Goal: Complete application form

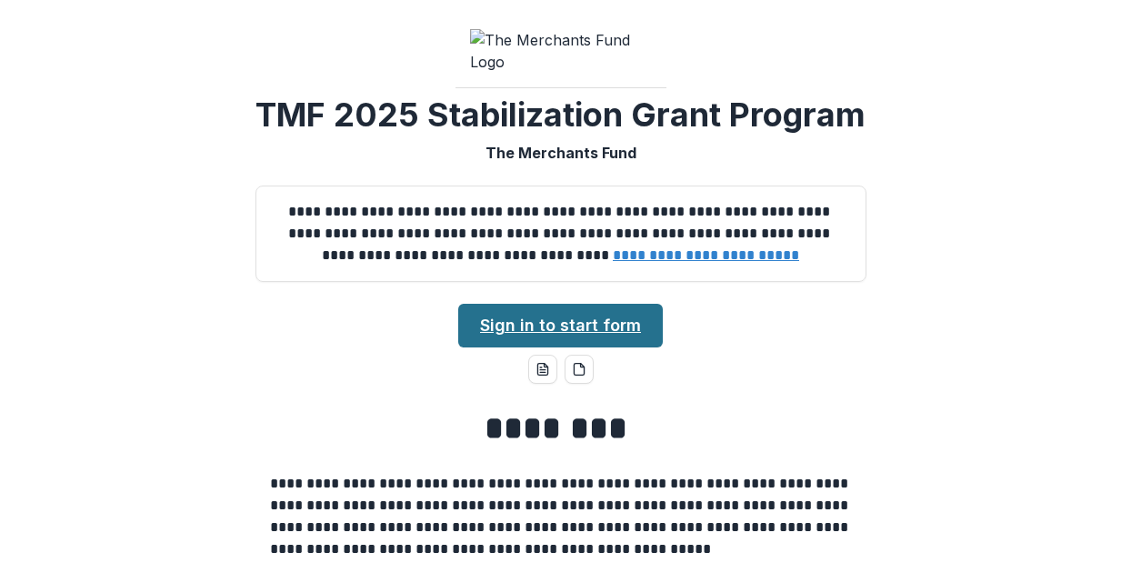
click at [552, 347] on link "Sign in to start form" at bounding box center [560, 326] width 205 height 44
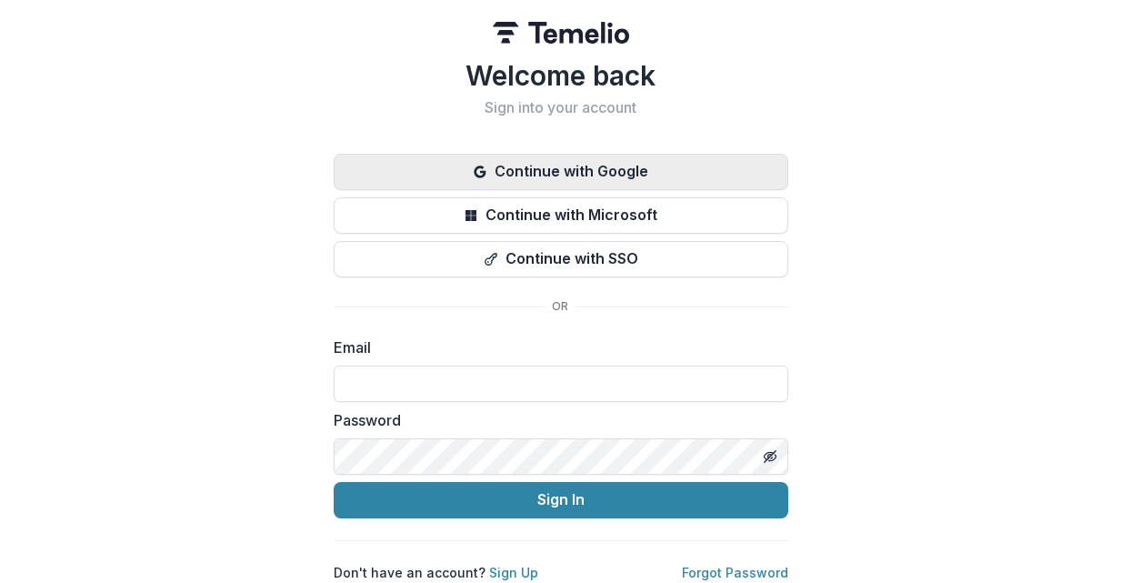
click at [556, 168] on button "Continue with Google" at bounding box center [561, 172] width 454 height 36
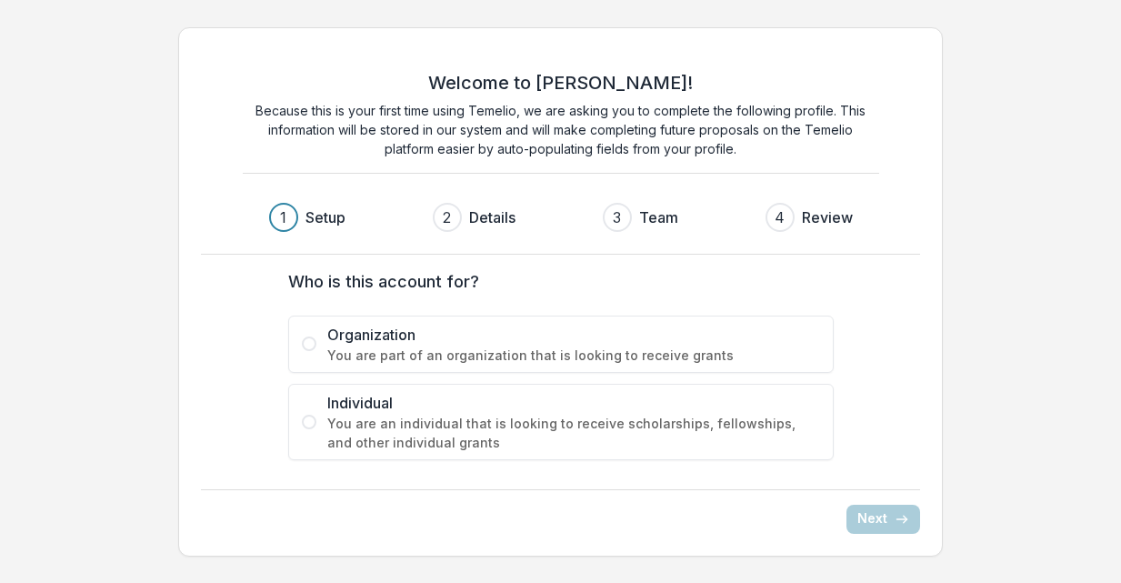
click at [306, 341] on span at bounding box center [309, 343] width 15 height 15
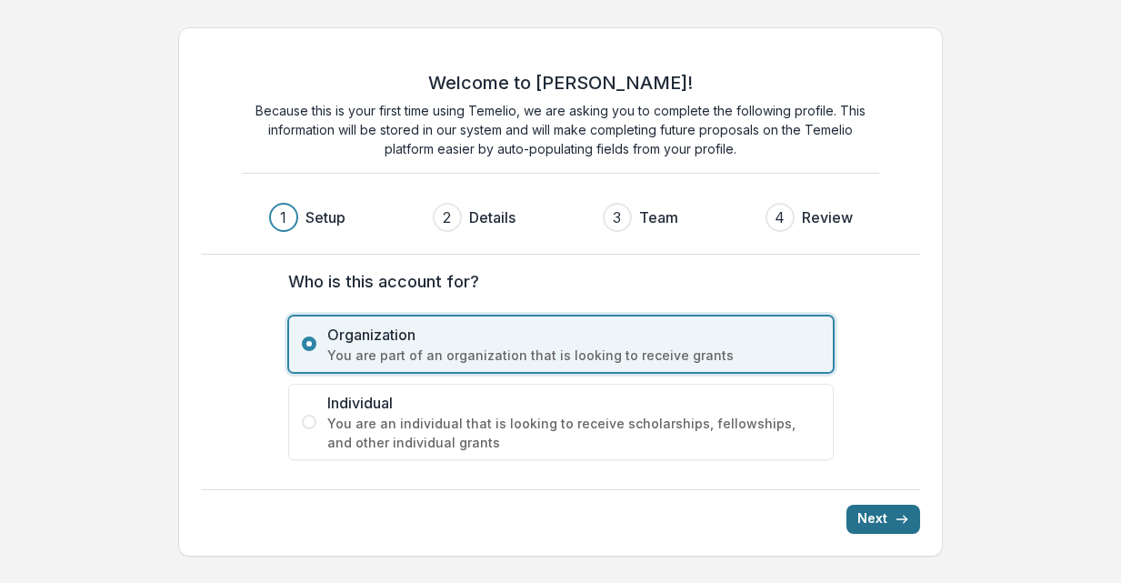
click at [878, 530] on button "Next" at bounding box center [883, 518] width 74 height 29
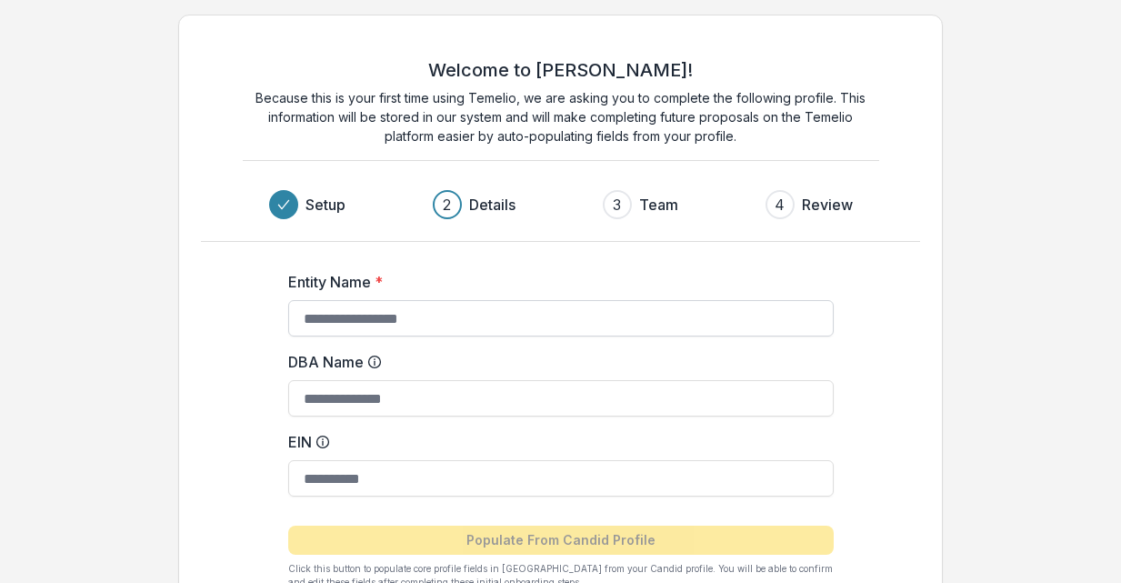
click at [363, 324] on input "Entity Name *" at bounding box center [560, 318] width 545 height 36
type input "**********"
click at [359, 401] on input "DBA Name" at bounding box center [560, 398] width 545 height 36
click at [347, 481] on input "EIN" at bounding box center [560, 478] width 545 height 36
paste input
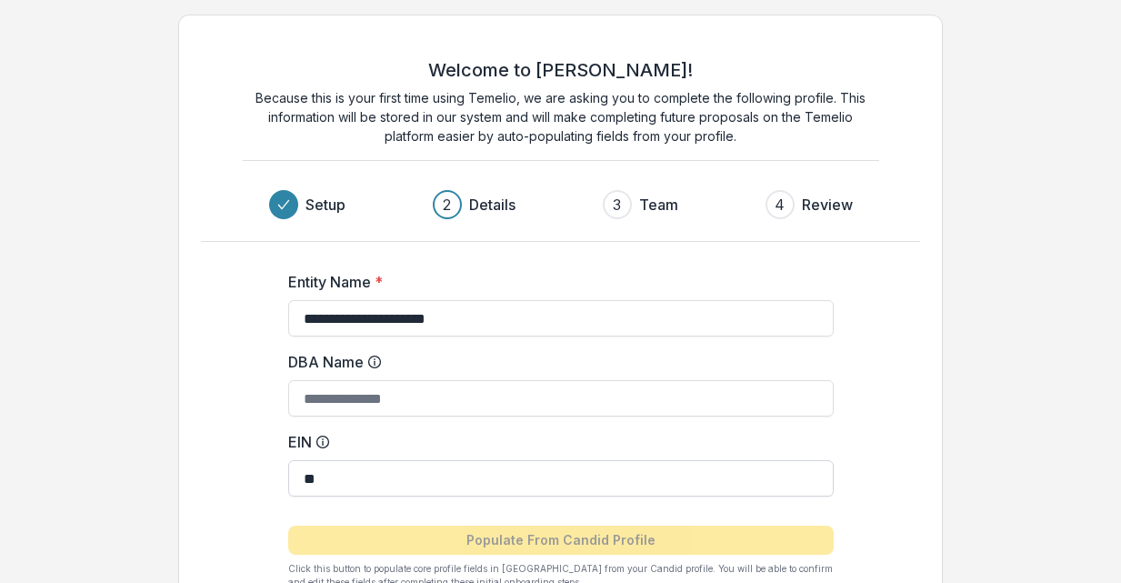
type input "*"
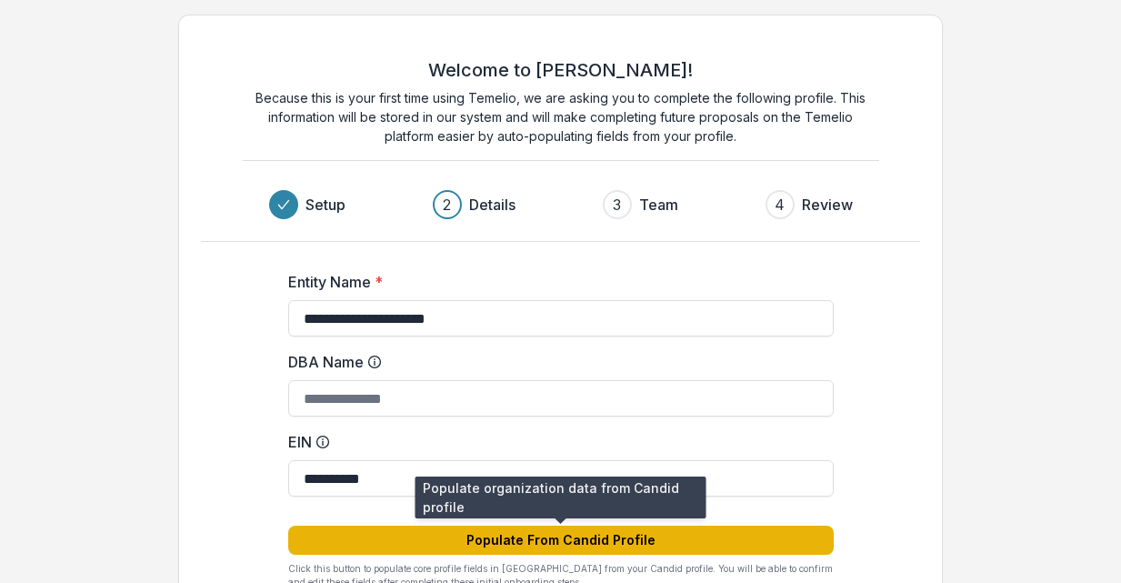
type input "**********"
click at [604, 542] on button "Populate From Candid Profile" at bounding box center [560, 539] width 545 height 29
click at [537, 537] on button "Populate From Candid Profile" at bounding box center [560, 539] width 545 height 29
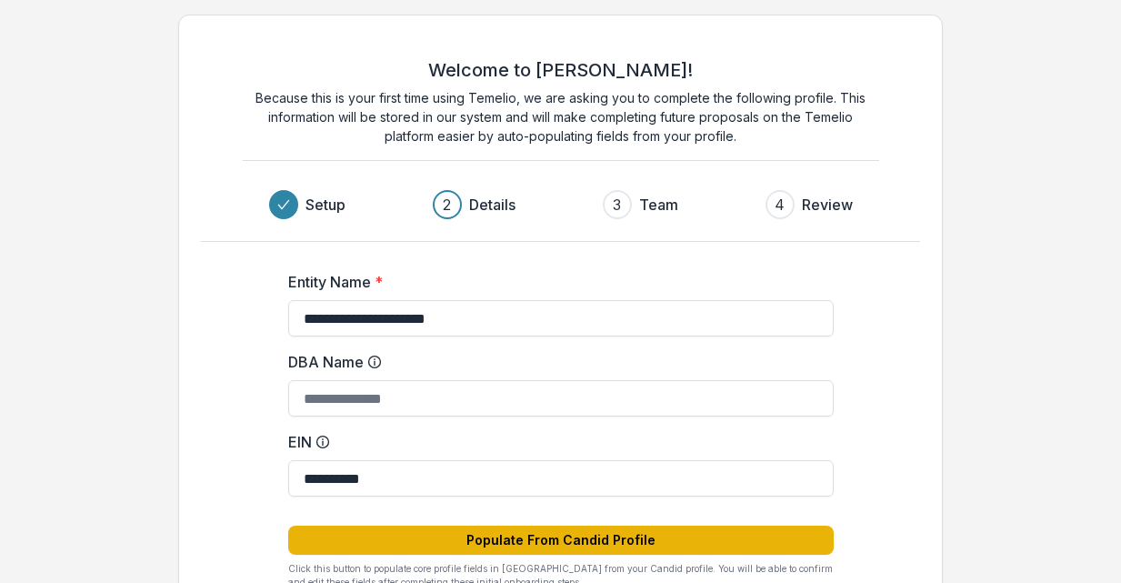
click at [537, 537] on button "Populate From Candid Profile" at bounding box center [560, 539] width 545 height 29
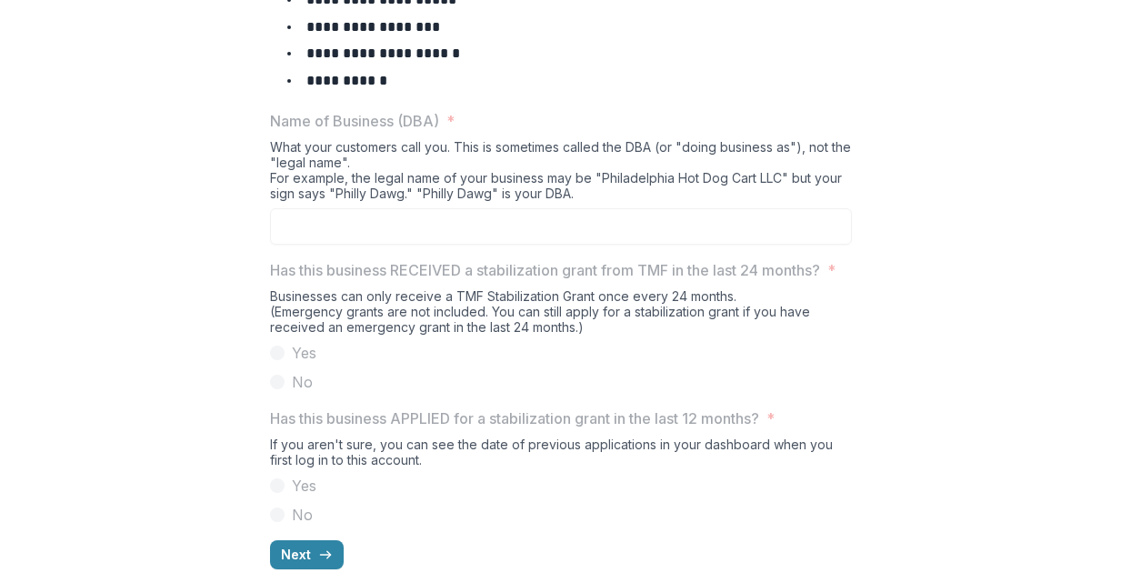
scroll to position [1014, 0]
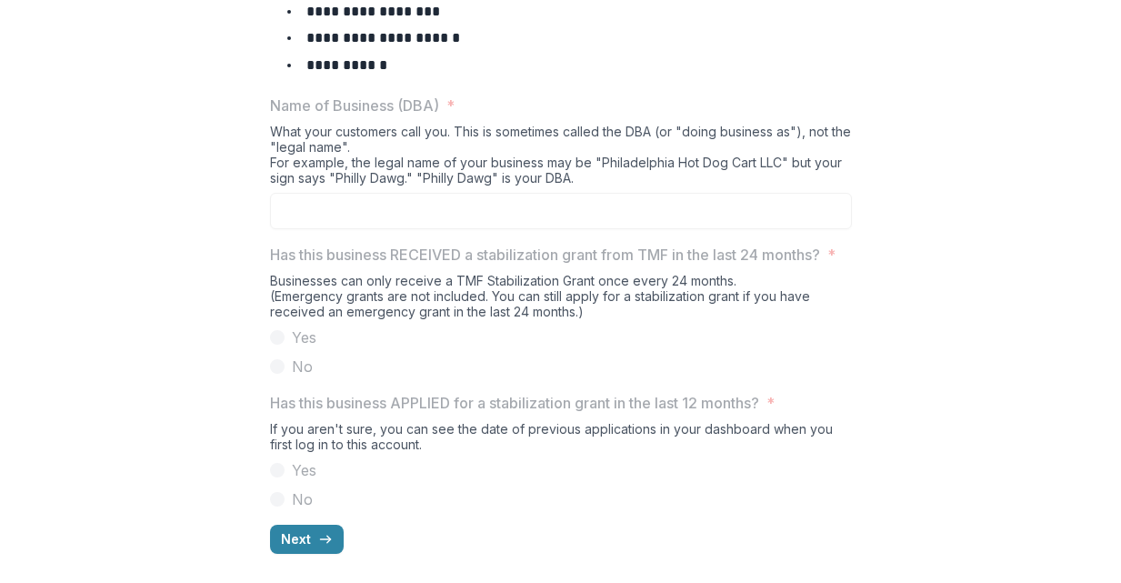
click at [311, 124] on div "What your customers call you. This is sometimes called the DBA (or "doing busin…" at bounding box center [561, 158] width 582 height 69
click at [301, 539] on button "Next" at bounding box center [307, 538] width 74 height 29
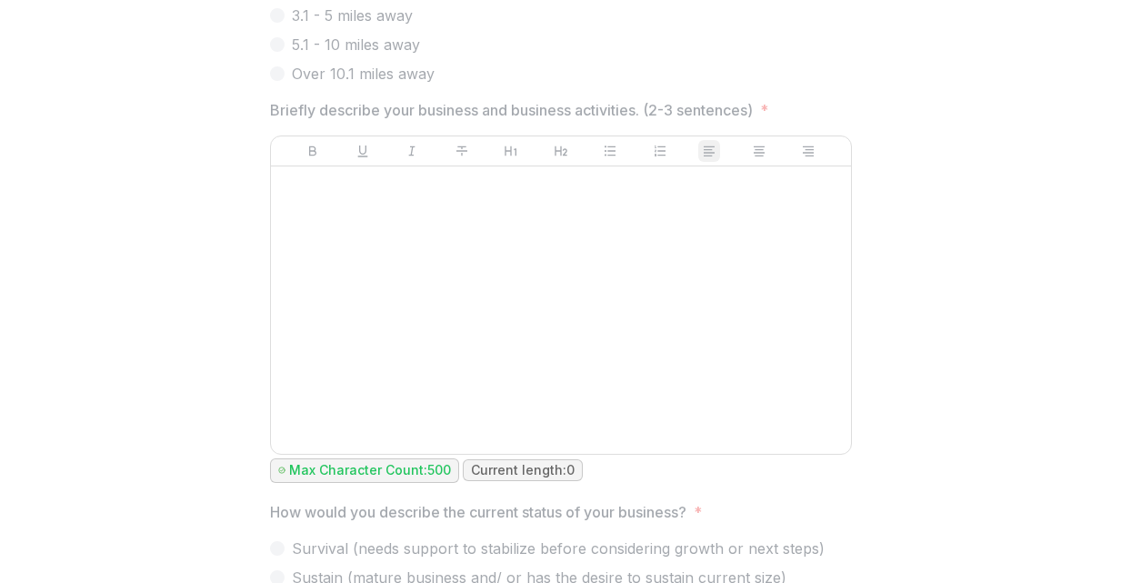
scroll to position [1169, 0]
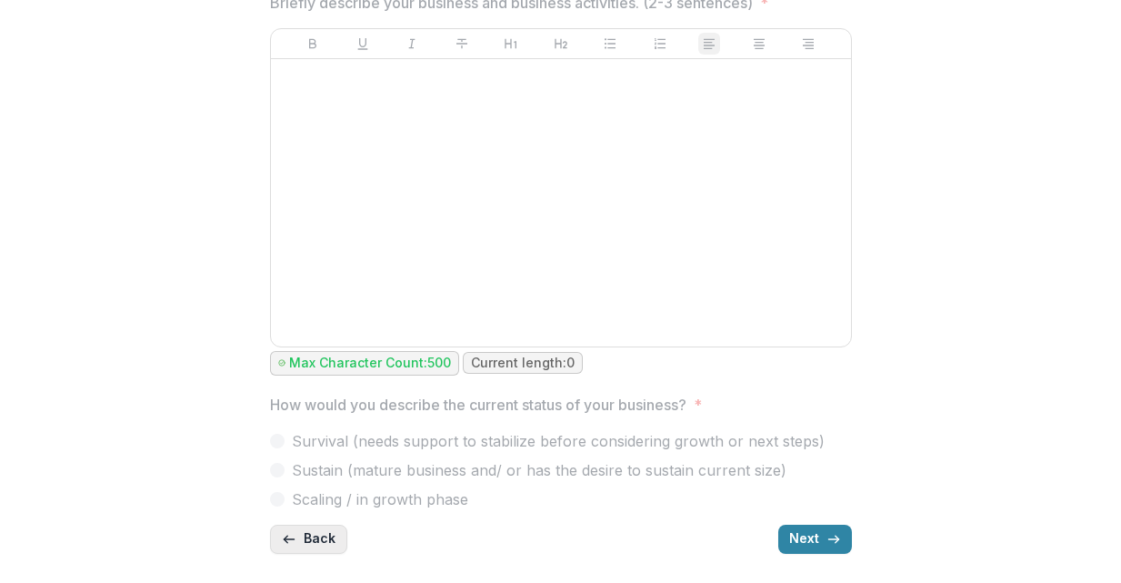
click at [283, 544] on icon "button" at bounding box center [289, 539] width 15 height 15
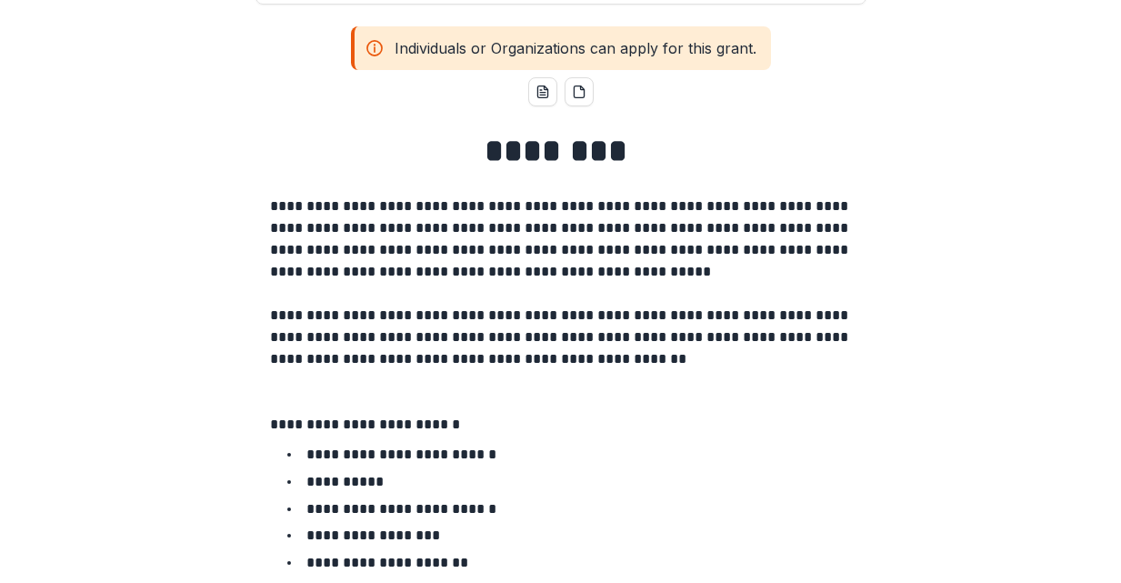
scroll to position [315, 0]
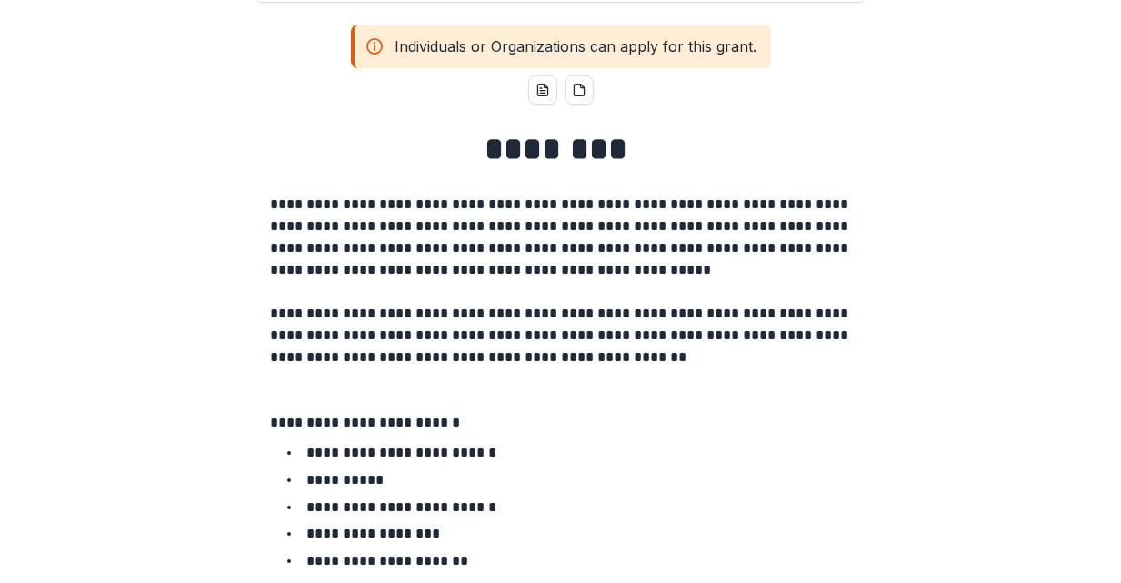
click at [603, 68] on div "Individuals or Organizations can apply for this grant." at bounding box center [561, 47] width 420 height 44
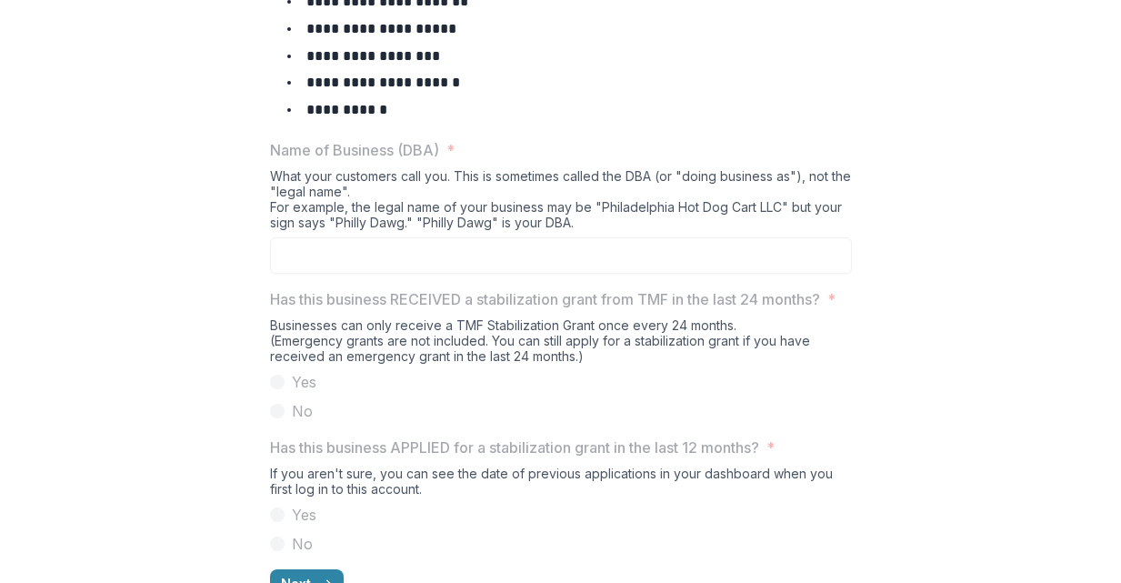
scroll to position [903, 0]
click at [425, 211] on div "Name of Business (DBA) * What your customers call you. This is sometimes called…" at bounding box center [561, 204] width 582 height 135
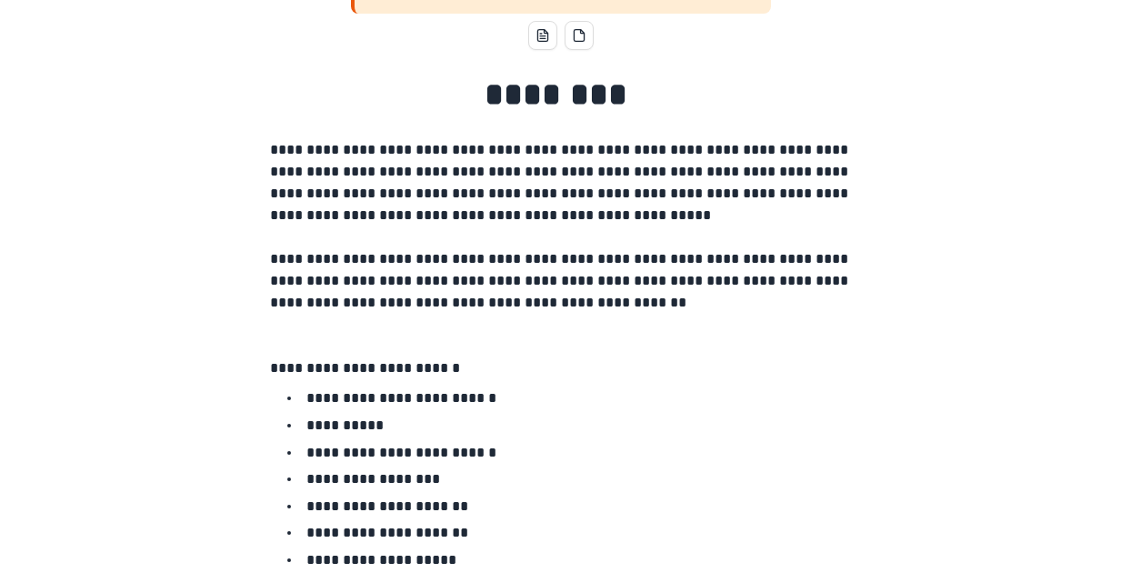
scroll to position [369, 0]
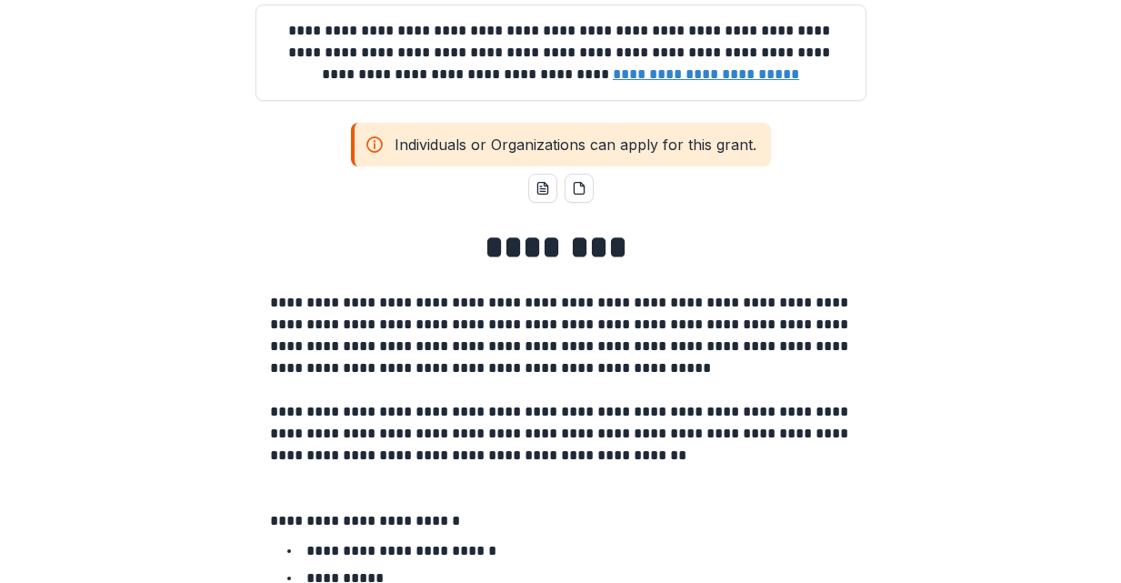
scroll to position [177, 0]
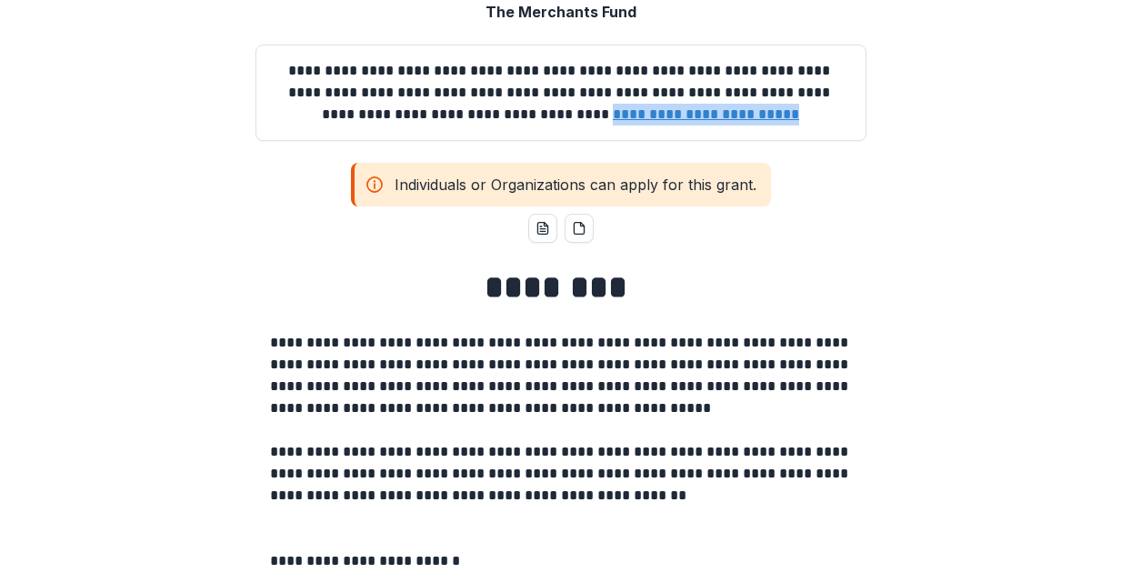
drag, startPoint x: 728, startPoint y: 163, endPoint x: 536, endPoint y: 171, distance: 192.0
click at [536, 125] on p "**********" at bounding box center [561, 92] width 580 height 65
copy u "**********"
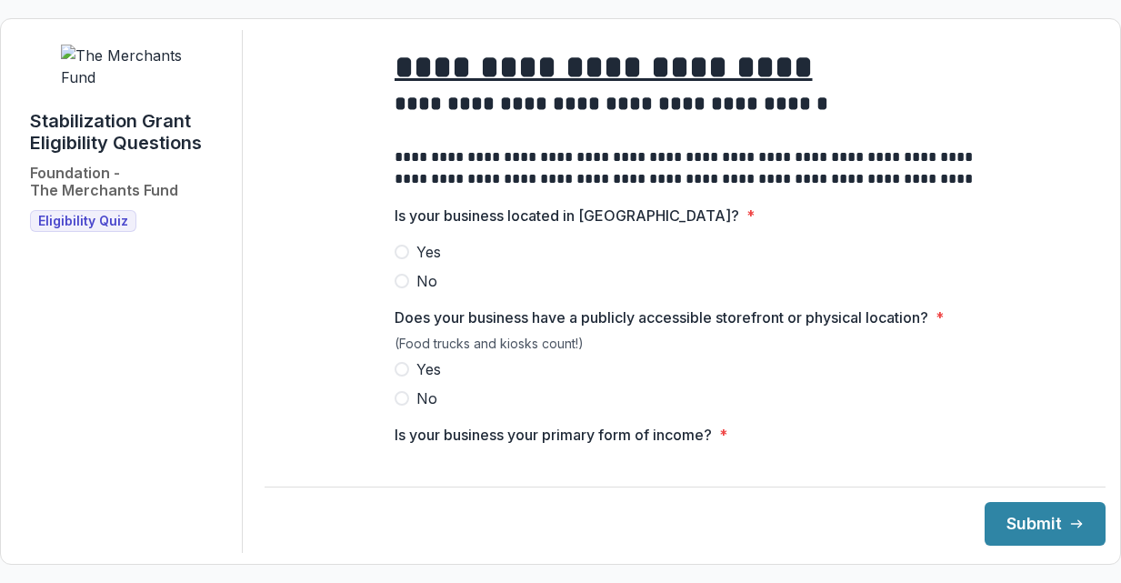
click at [401, 259] on span at bounding box center [401, 252] width 15 height 15
click at [399, 376] on span at bounding box center [401, 369] width 15 height 15
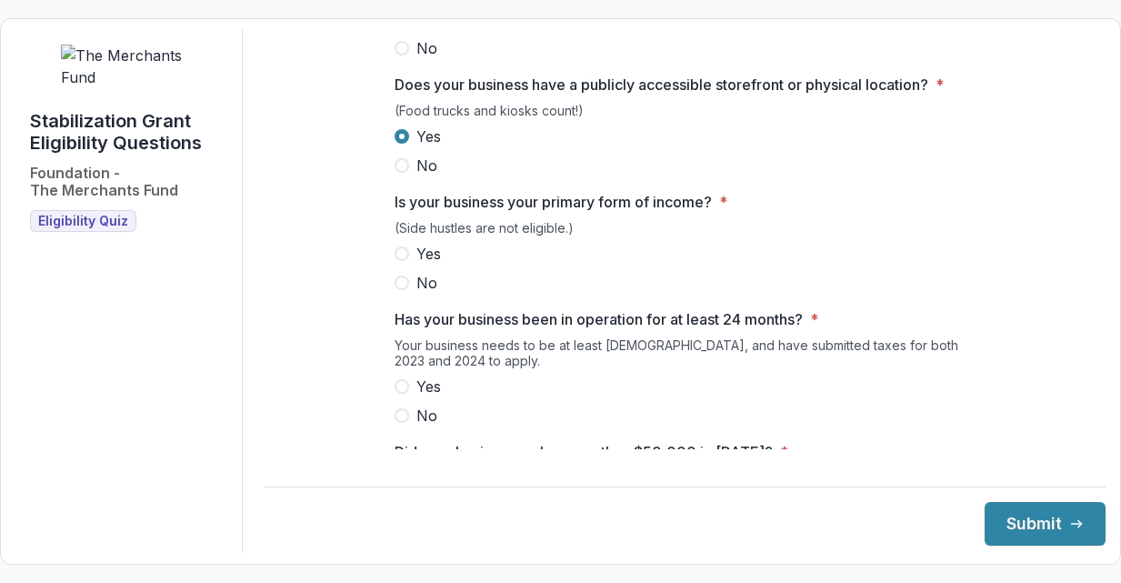
scroll to position [235, 0]
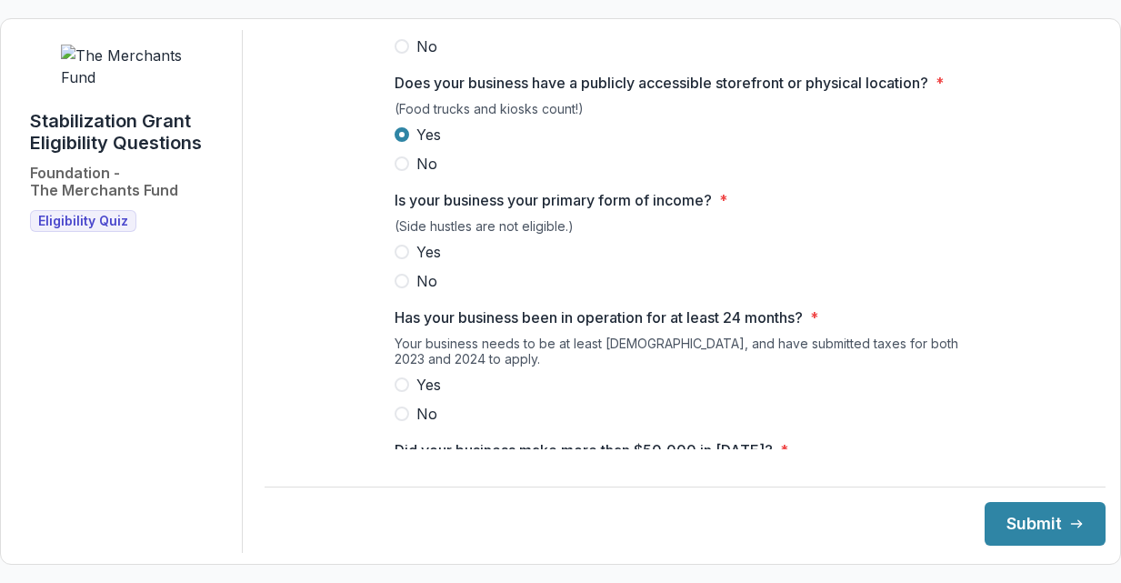
click at [401, 259] on span at bounding box center [401, 252] width 15 height 15
click at [399, 392] on span at bounding box center [401, 384] width 15 height 15
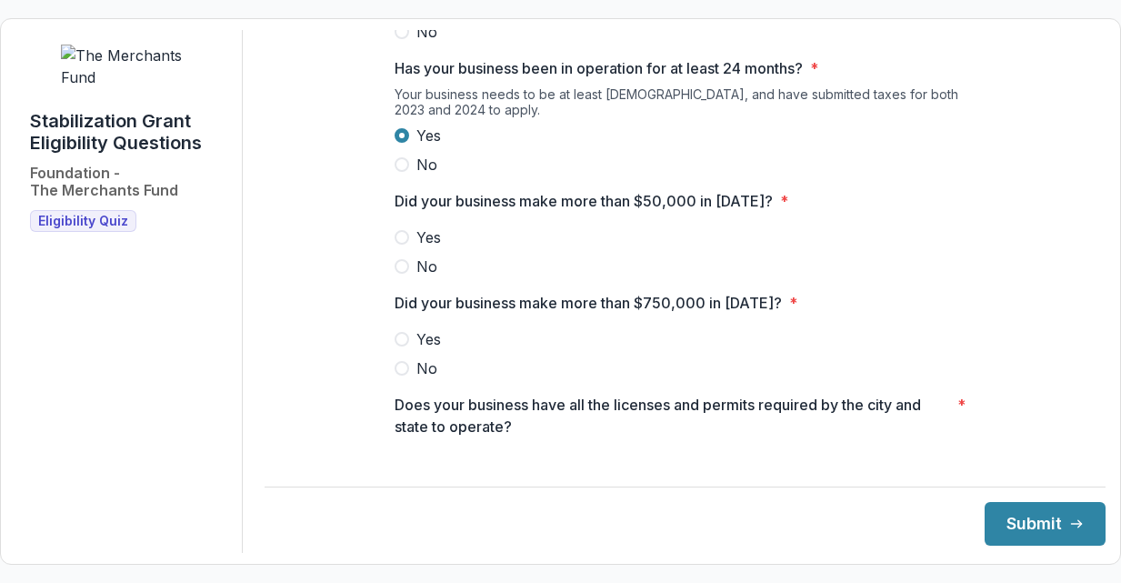
scroll to position [482, 0]
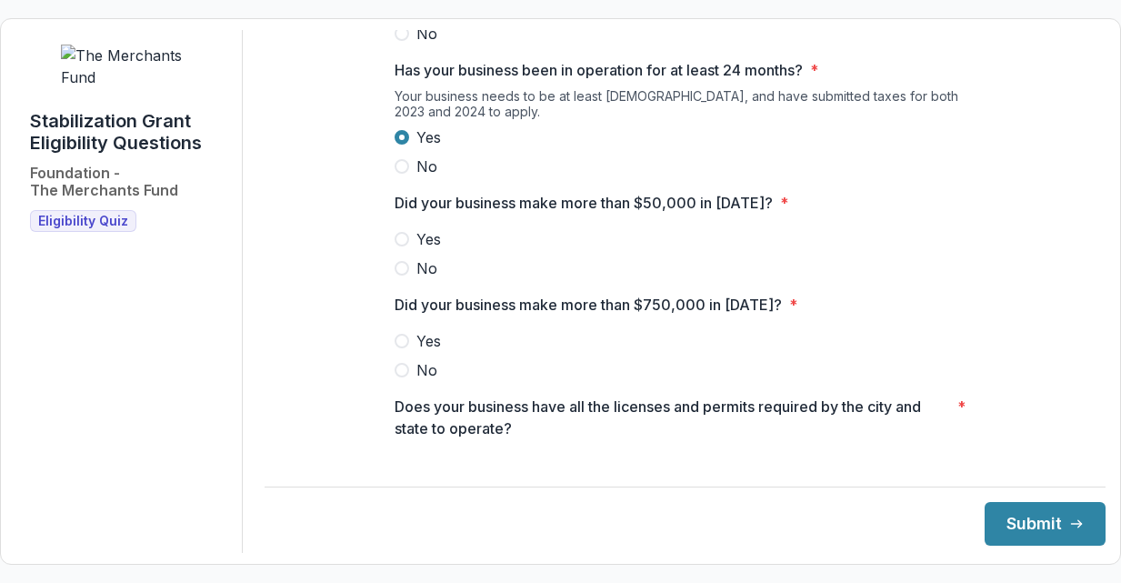
click at [401, 246] on span at bounding box center [401, 239] width 15 height 15
click at [401, 377] on span at bounding box center [401, 370] width 15 height 15
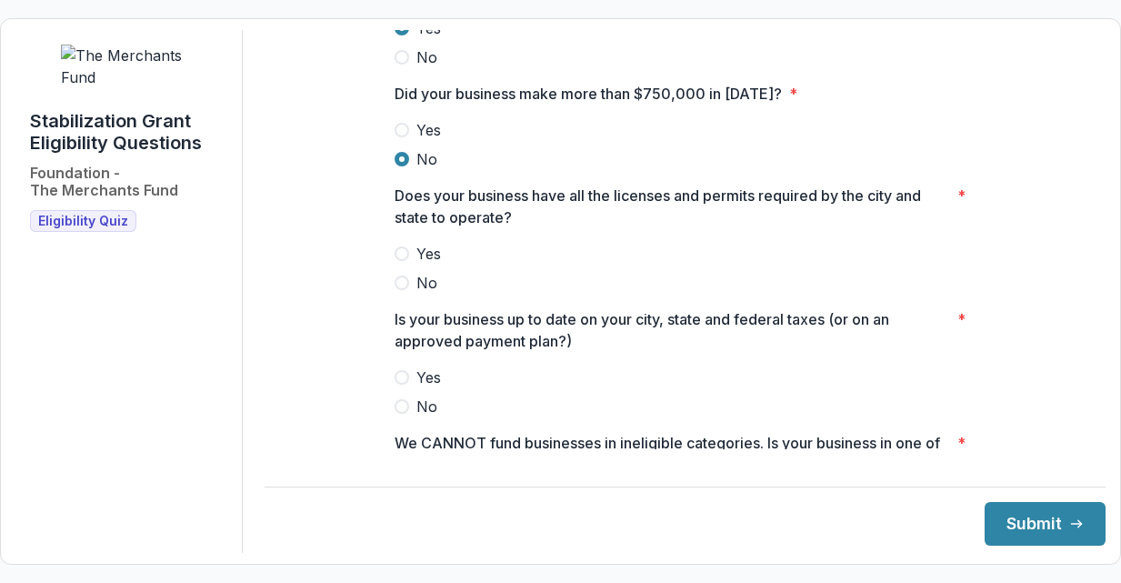
scroll to position [692, 0]
click at [402, 262] on span at bounding box center [401, 254] width 15 height 15
click at [399, 385] on span at bounding box center [401, 378] width 15 height 15
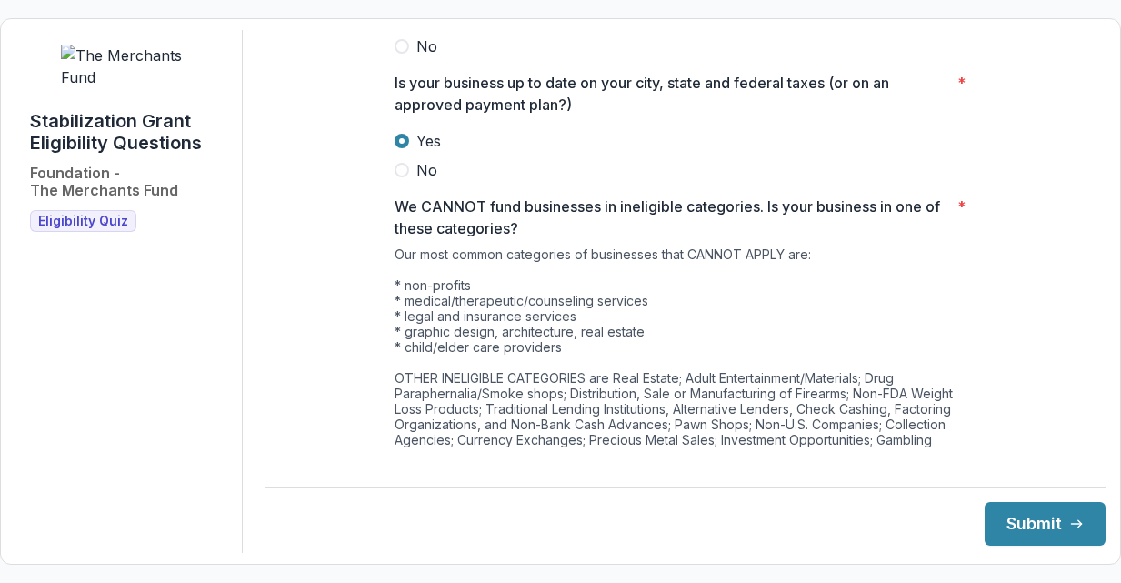
scroll to position [1030, 0]
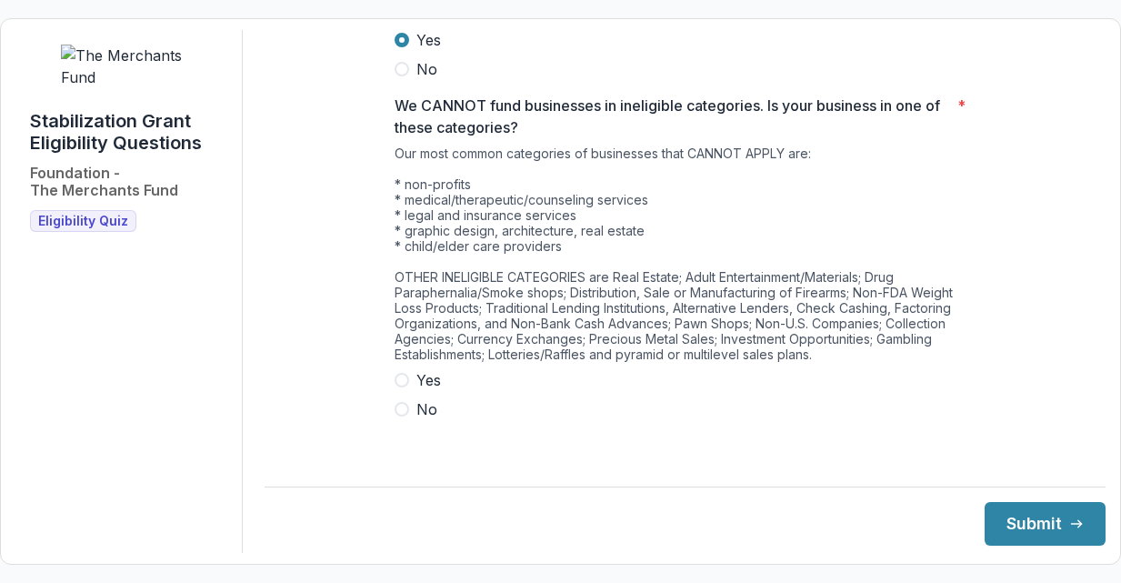
click at [396, 416] on span at bounding box center [401, 409] width 15 height 15
click at [1012, 530] on button "Submit" at bounding box center [1044, 524] width 121 height 44
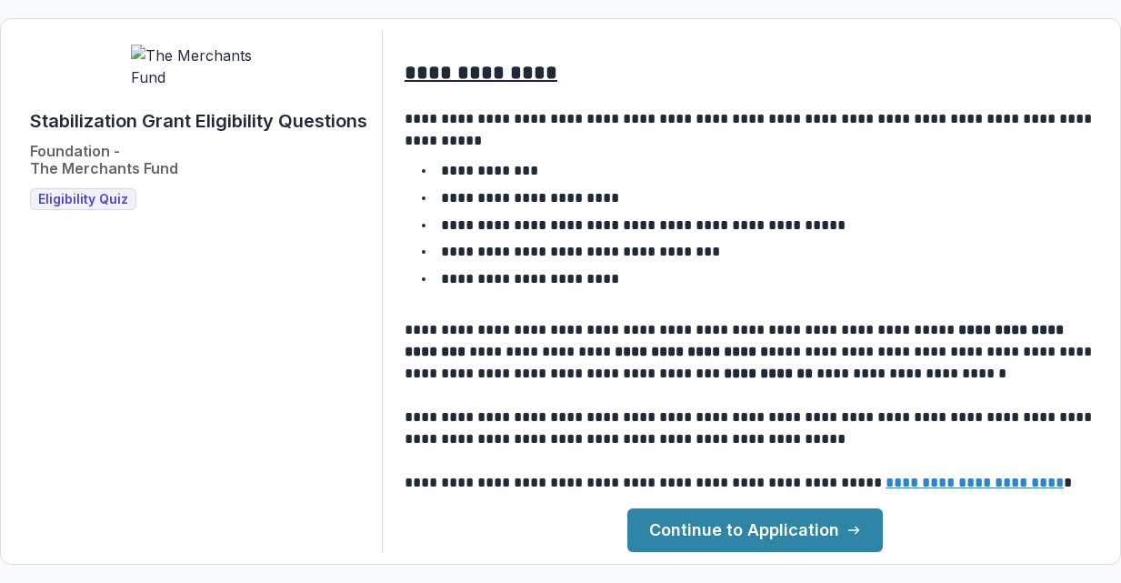
click at [744, 530] on link "Continue to Application" at bounding box center [754, 530] width 255 height 44
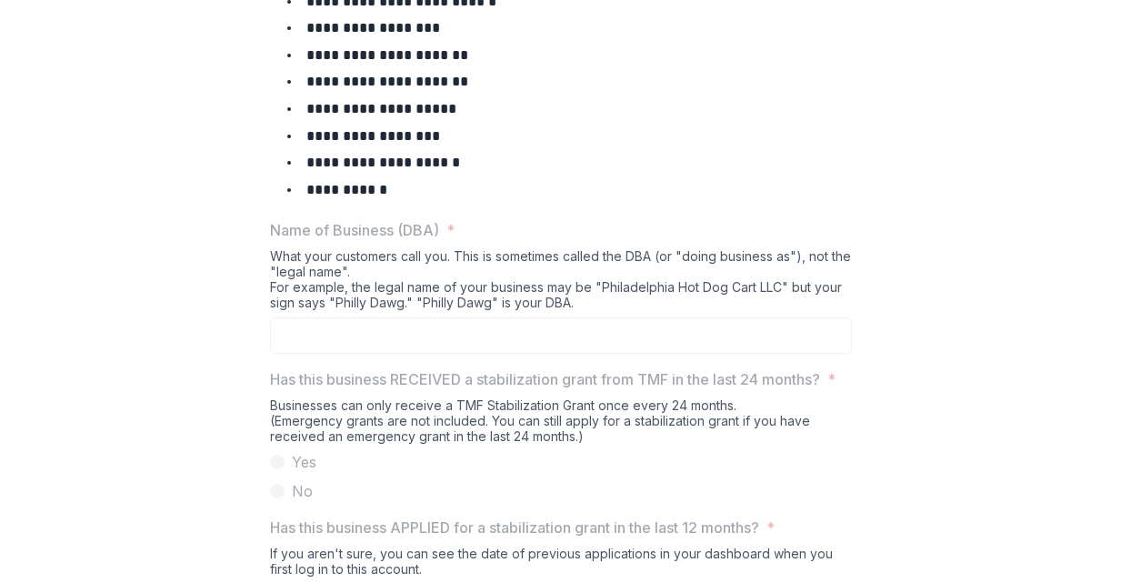
scroll to position [934, 0]
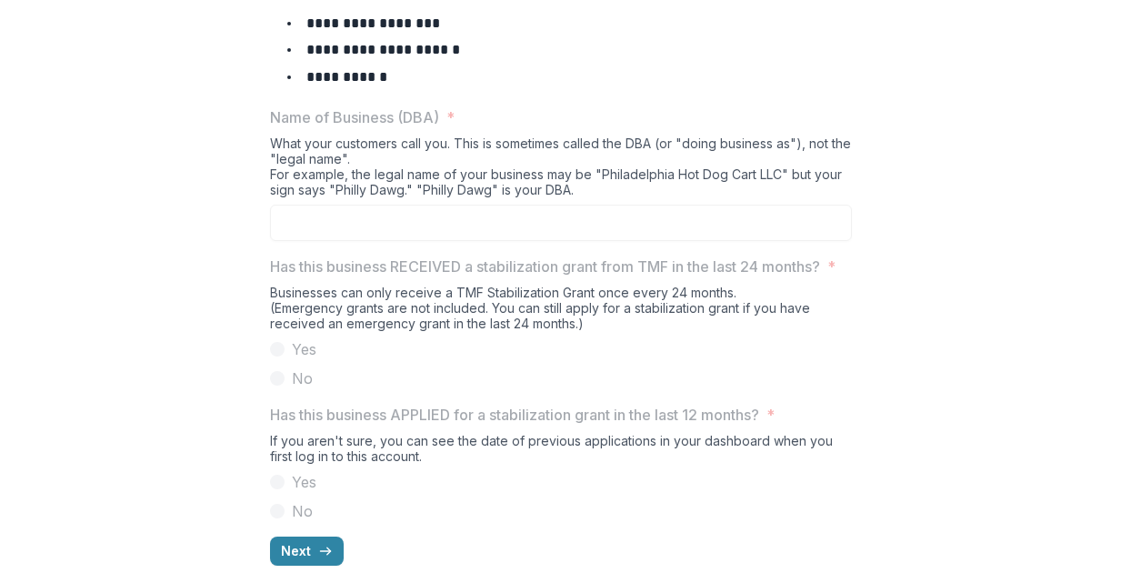
click at [395, 191] on div "What your customers call you. This is sometimes called the DBA (or "doing busin…" at bounding box center [561, 169] width 582 height 69
click at [399, 128] on p "Name of Business (DBA)" at bounding box center [354, 117] width 169 height 22
click at [446, 128] on span "*" at bounding box center [450, 117] width 8 height 22
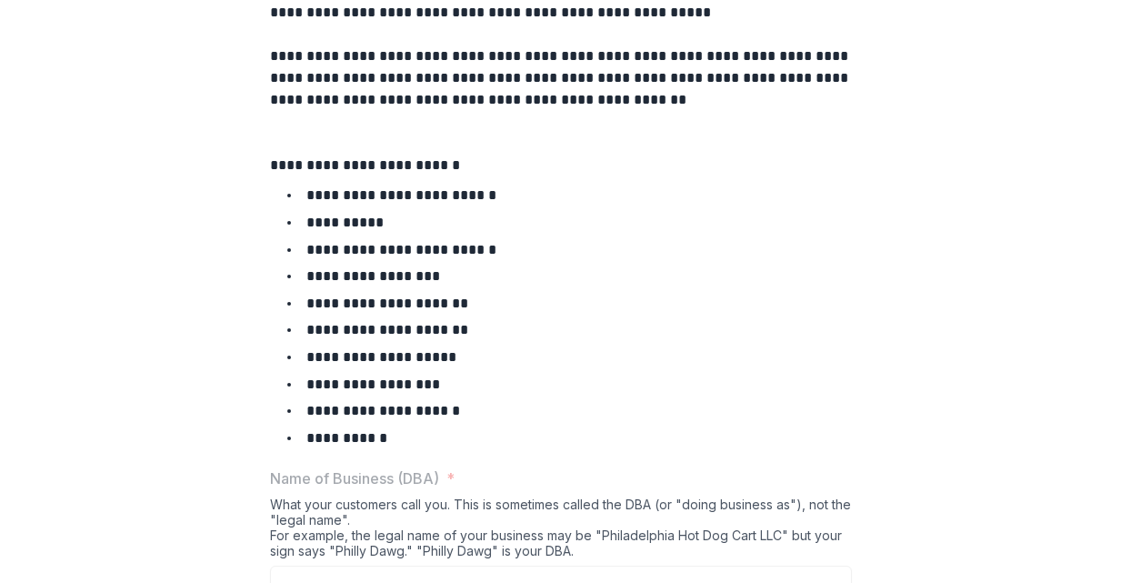
scroll to position [0, 0]
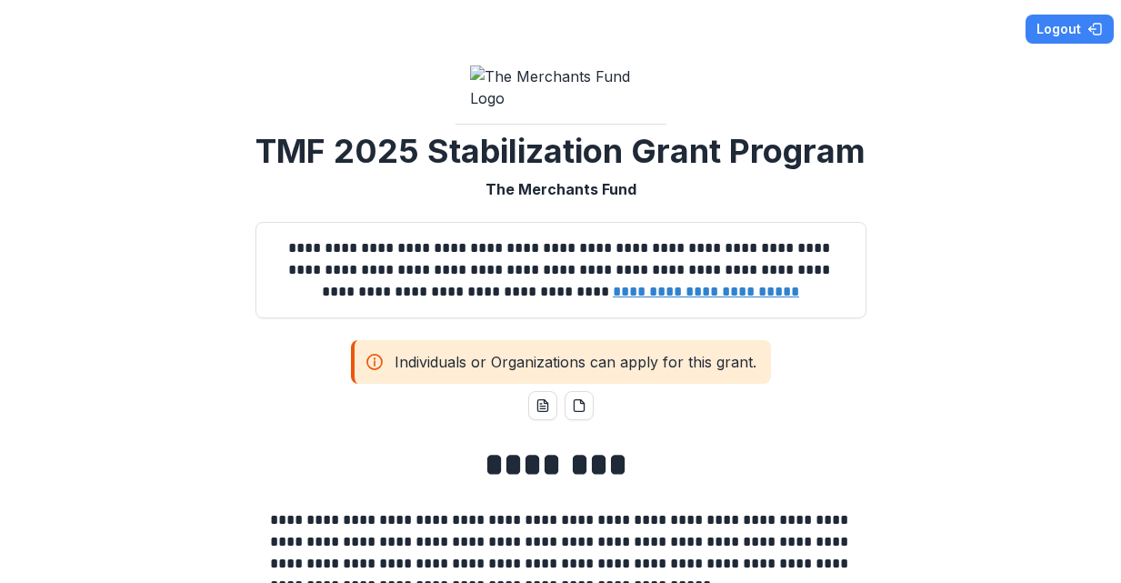
click at [527, 384] on div "Individuals or Organizations can apply for this grant." at bounding box center [561, 362] width 420 height 44
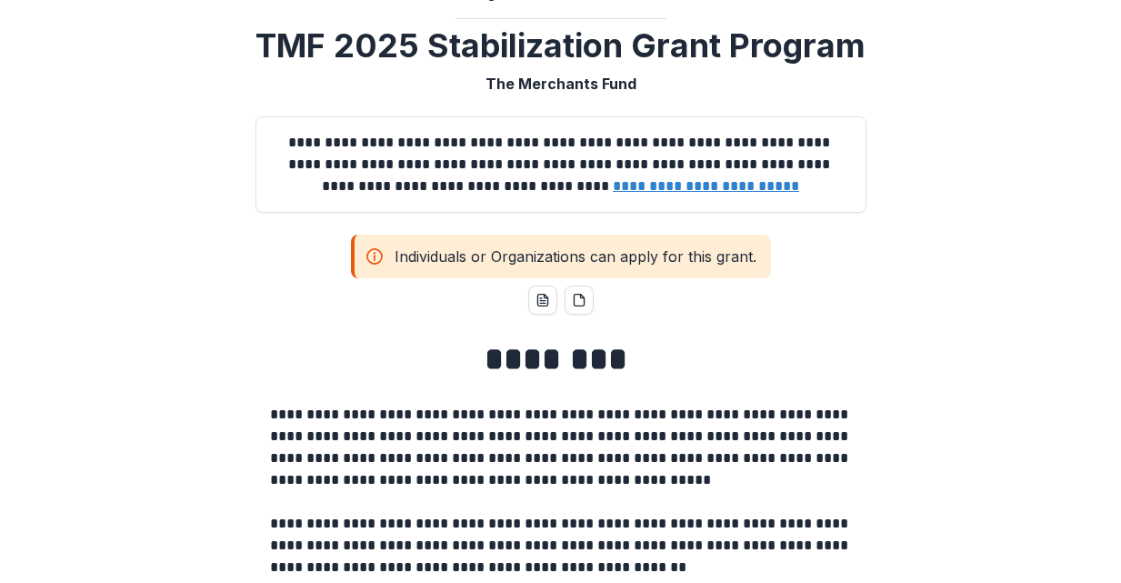
scroll to position [106, 0]
